Goal: Information Seeking & Learning: Learn about a topic

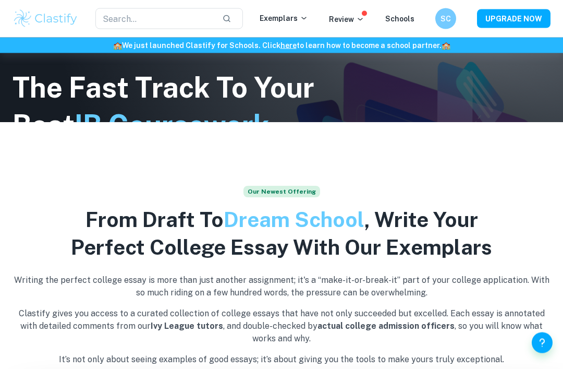
click at [205, 12] on input "text" at bounding box center [154, 18] width 119 height 21
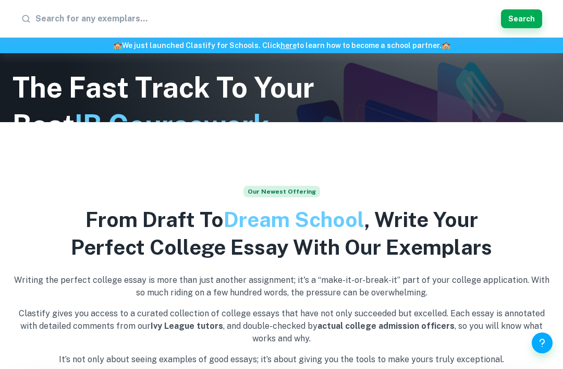
scroll to position [246, 0]
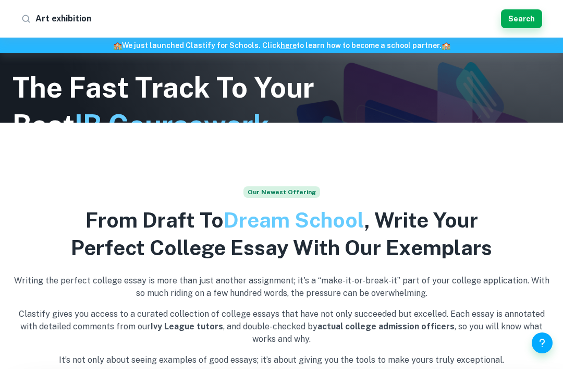
type input "Art exhibitions"
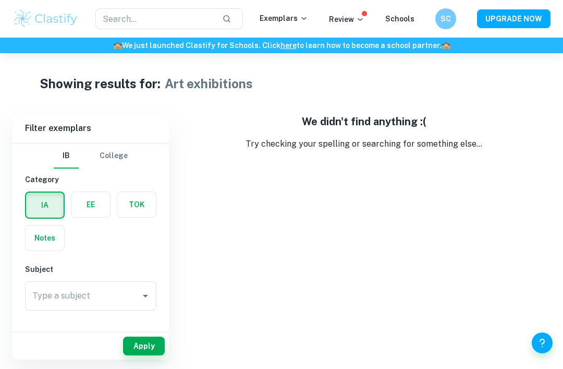
click at [153, 21] on input "text" at bounding box center [154, 18] width 119 height 21
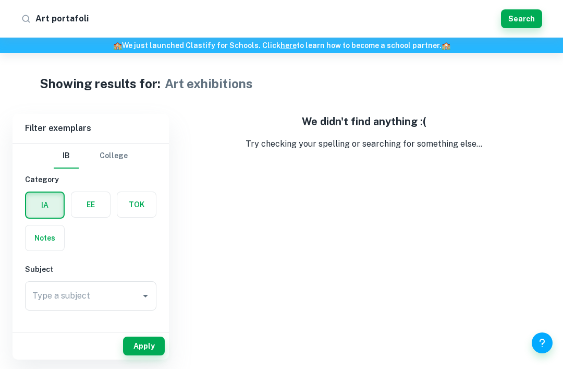
type input "Art portafolio"
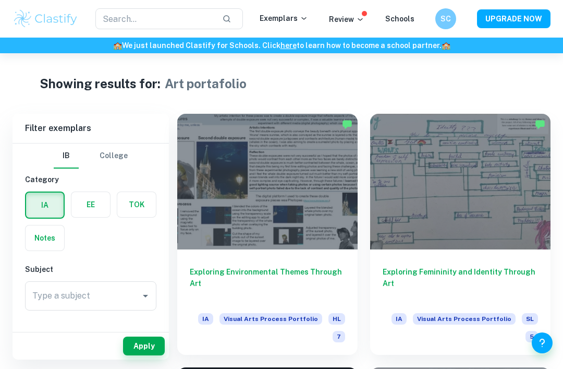
click at [289, 323] on div "IA Visual Arts Process Portfolio HL 7" at bounding box center [267, 327] width 155 height 29
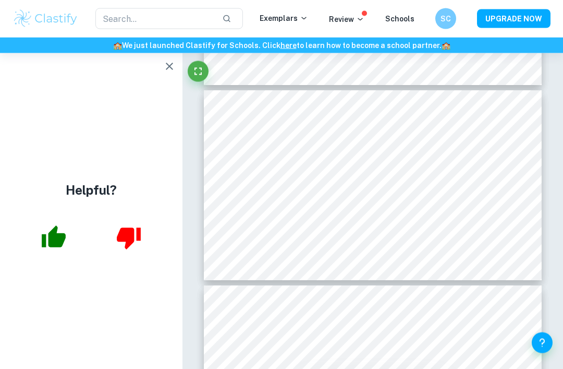
scroll to position [1255, 0]
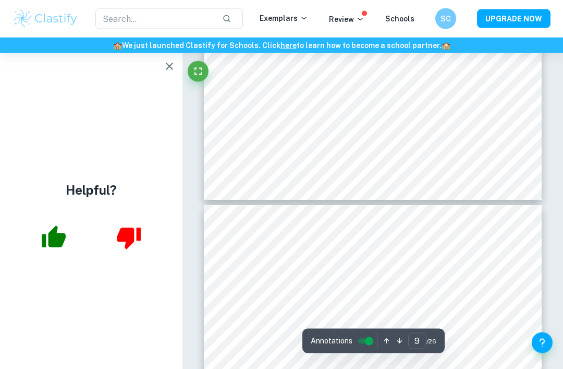
scroll to position [1782, 0]
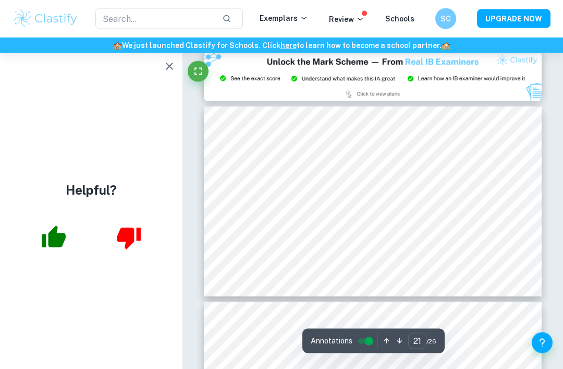
scroll to position [4136, 0]
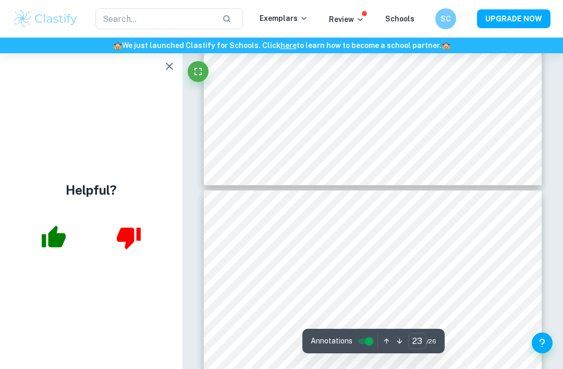
type input "22"
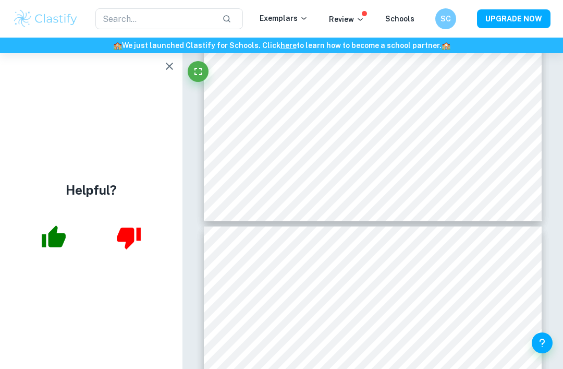
scroll to position [4404, 0]
